Goal: Task Accomplishment & Management: Use online tool/utility

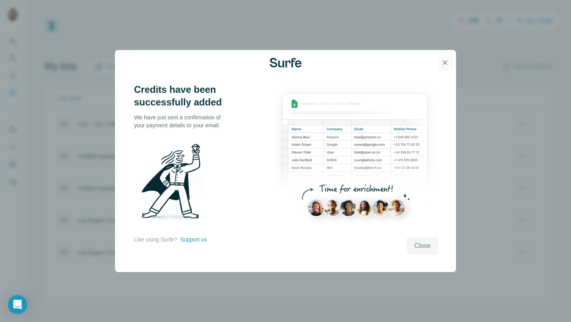
click at [445, 63] on icon "button" at bounding box center [445, 63] width 8 height 8
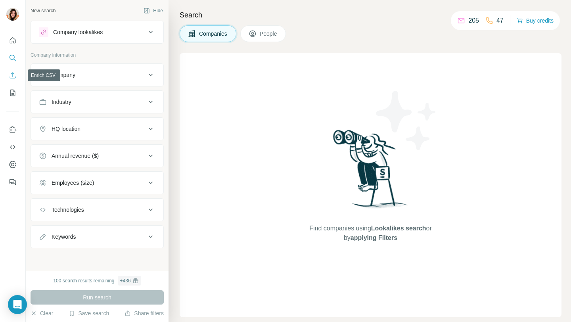
click at [11, 71] on button "Enrich CSV" at bounding box center [12, 75] width 13 height 14
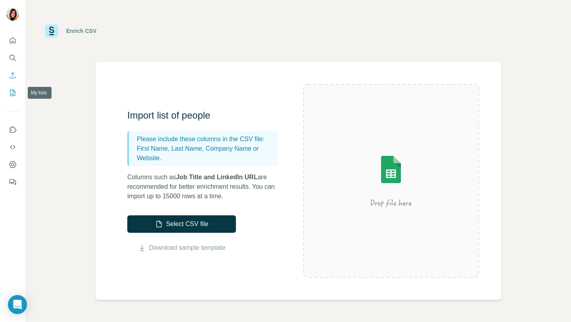
click at [13, 95] on icon "My lists" at bounding box center [13, 93] width 8 height 8
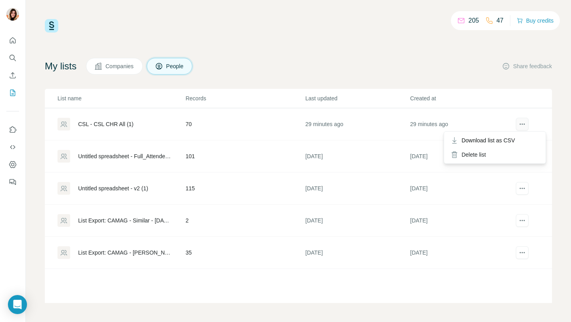
click at [522, 128] on button "actions" at bounding box center [522, 124] width 13 height 13
click at [118, 126] on div "CSL - CSL CHR All (1)" at bounding box center [106, 124] width 56 height 8
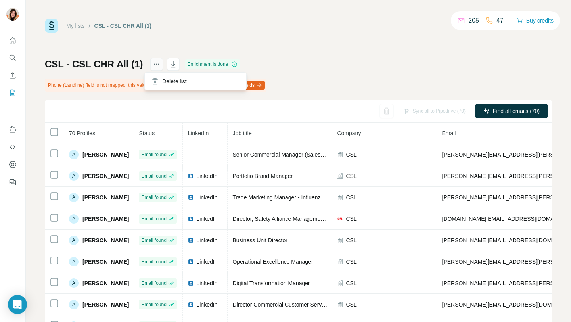
click at [153, 62] on icon "actions" at bounding box center [157, 64] width 8 height 8
click at [393, 73] on div "CSL - CSL CHR All (1) Enrichment is done Phone (Landline) field is not mapped, …" at bounding box center [298, 195] width 507 height 274
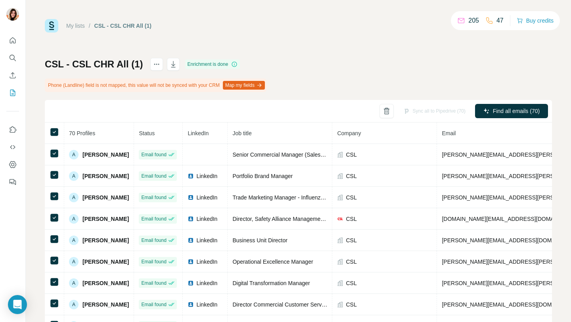
click at [413, 109] on div "Sync all to Pipedrive (70)" at bounding box center [434, 111] width 73 height 14
click at [395, 65] on div "CSL - CSL CHR All (1) Enrichment is done Phone (Landline) field is not mapped, …" at bounding box center [298, 195] width 507 height 274
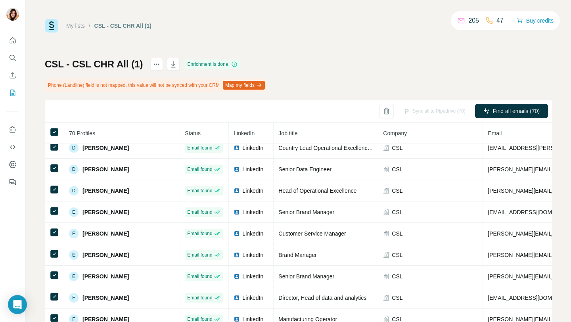
scroll to position [354, 0]
